Goal: Find specific page/section: Find specific page/section

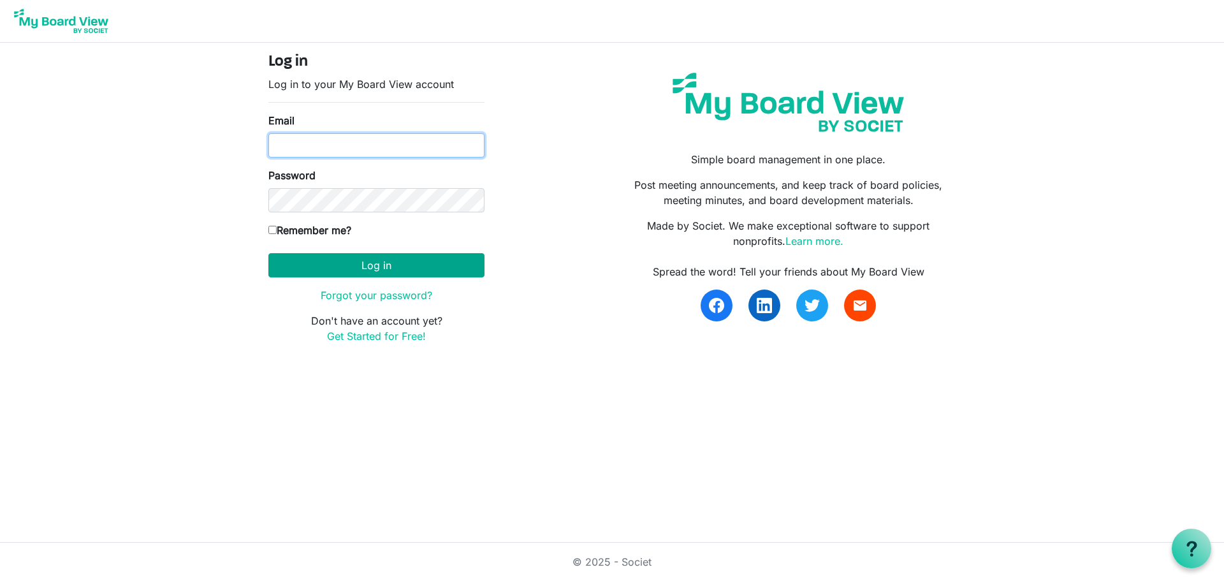
type input "[PERSON_NAME][EMAIL_ADDRESS][DOMAIN_NAME]"
click at [363, 271] on button "Log in" at bounding box center [376, 265] width 216 height 24
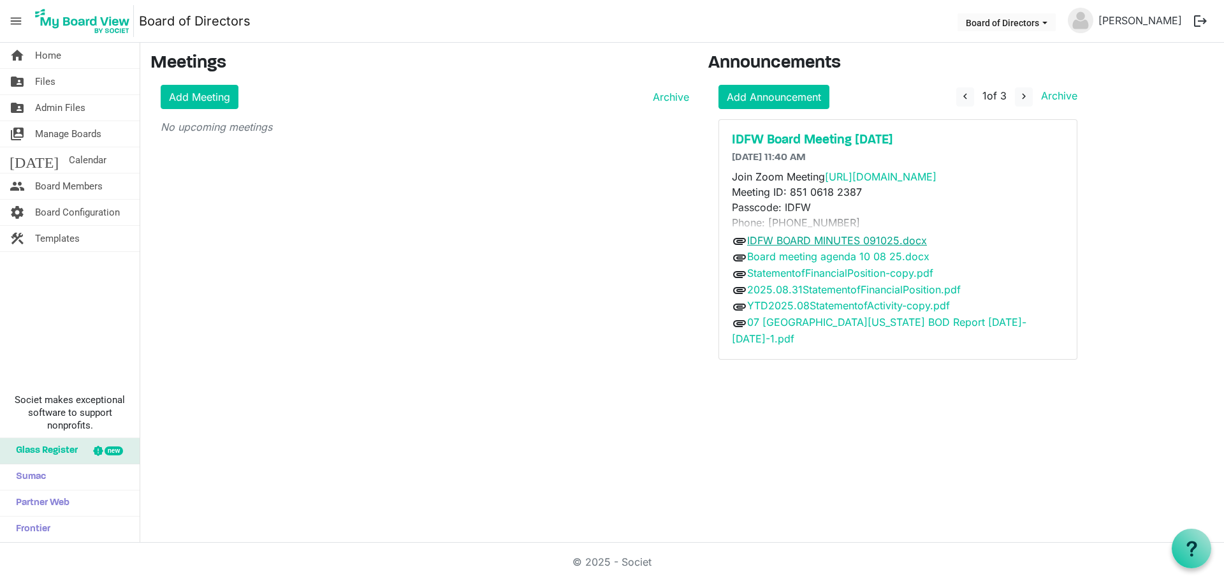
click at [793, 243] on link "IDFW BOARD MINUTES 091025.docx" at bounding box center [837, 240] width 180 height 13
click at [803, 287] on link "2025.08.31StatementofFinancialPosition.pdf" at bounding box center [853, 289] width 213 height 13
click at [797, 305] on link "YTD2025.08StatementofActivity-copy.pdf" at bounding box center [848, 305] width 203 height 13
